Goal: Use online tool/utility: Utilize a website feature to perform a specific function

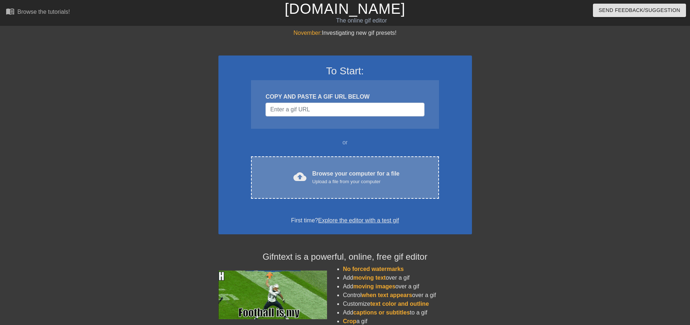
click at [379, 181] on div "Upload a file from your computer" at bounding box center [355, 181] width 87 height 7
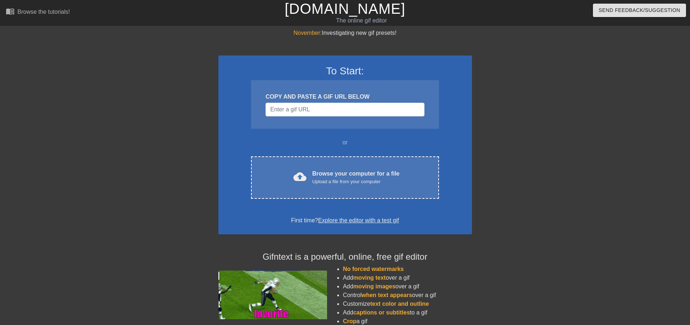
click at [326, 210] on div "To Start: COPY AND PASTE A GIF URL BELOW or cloud_upload Browse your computer f…" at bounding box center [346, 144] width 254 height 179
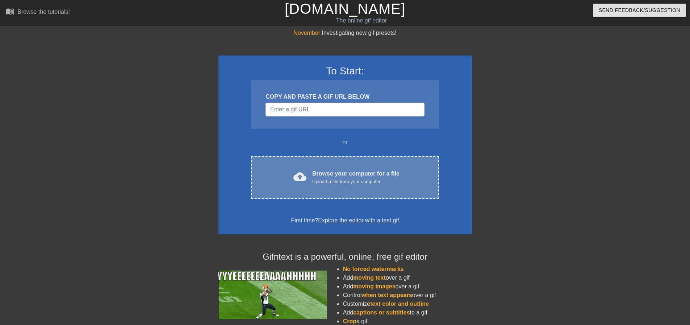
click at [330, 186] on div "cloud_upload Browse your computer for a file Upload a file from your computer C…" at bounding box center [345, 177] width 188 height 42
